Goal: Transaction & Acquisition: Purchase product/service

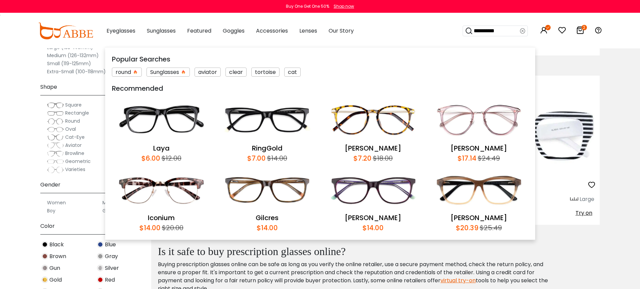
type input "*********"
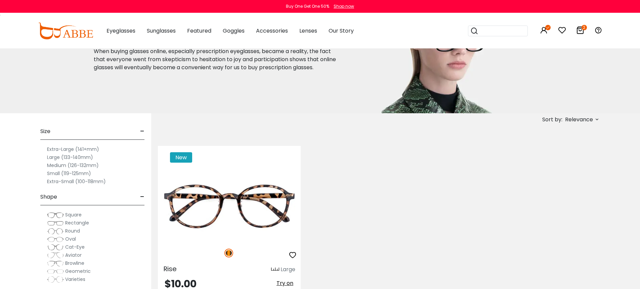
click at [424, 200] on div "New Rise Large $10.00 Try on" at bounding box center [379, 221] width 449 height 170
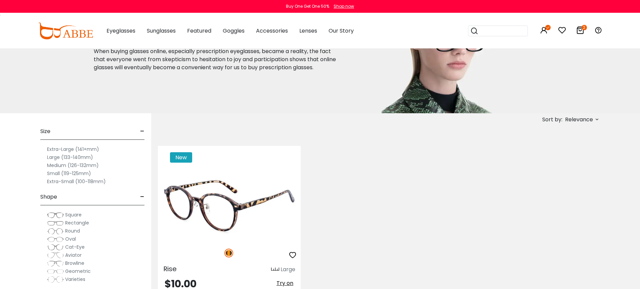
click at [248, 210] on img at bounding box center [229, 206] width 143 height 72
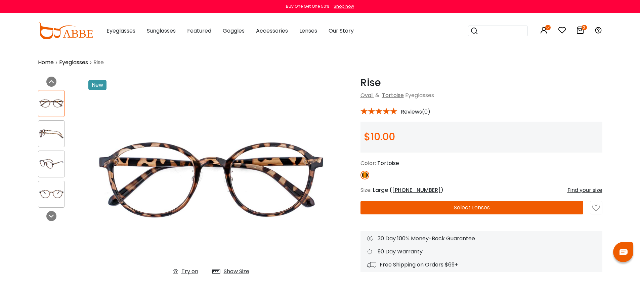
click at [49, 132] on img at bounding box center [51, 133] width 26 height 13
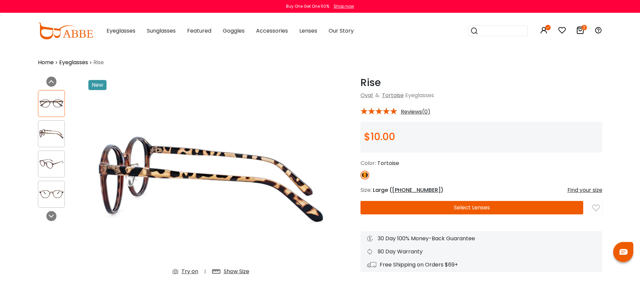
click at [52, 158] on img at bounding box center [51, 163] width 26 height 13
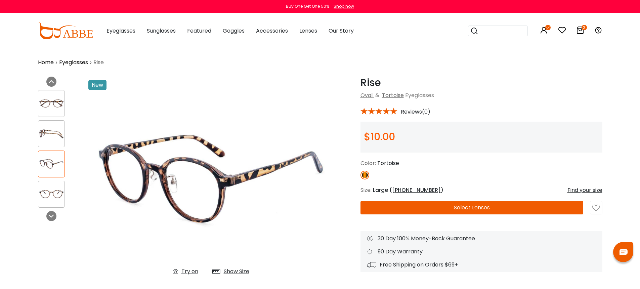
click at [56, 187] on img at bounding box center [51, 193] width 26 height 13
